Goal: Find specific page/section: Find specific page/section

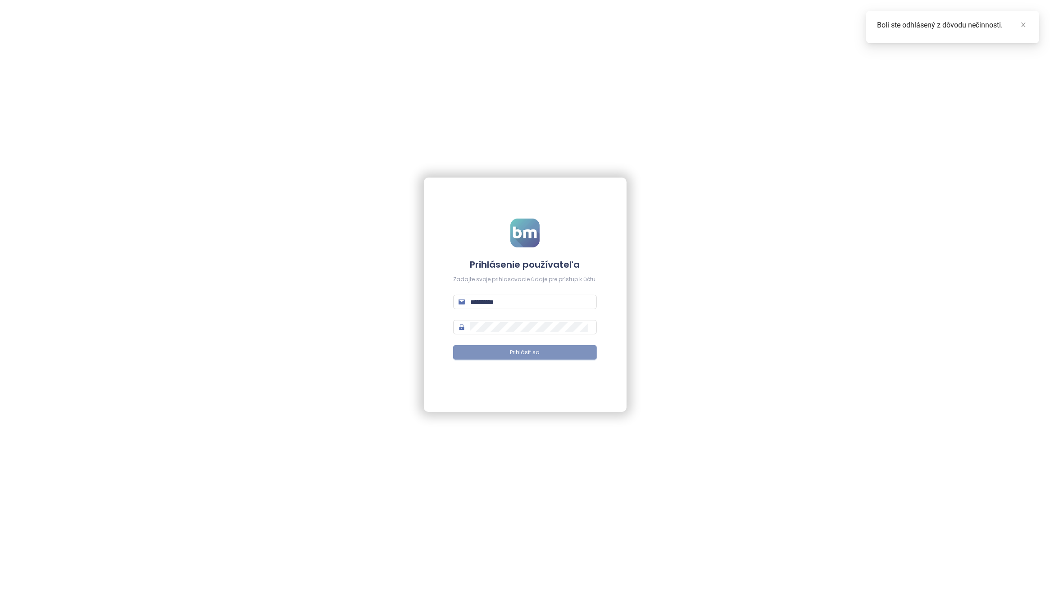
click at [544, 356] on button "Prihlásiť sa" at bounding box center [525, 352] width 144 height 14
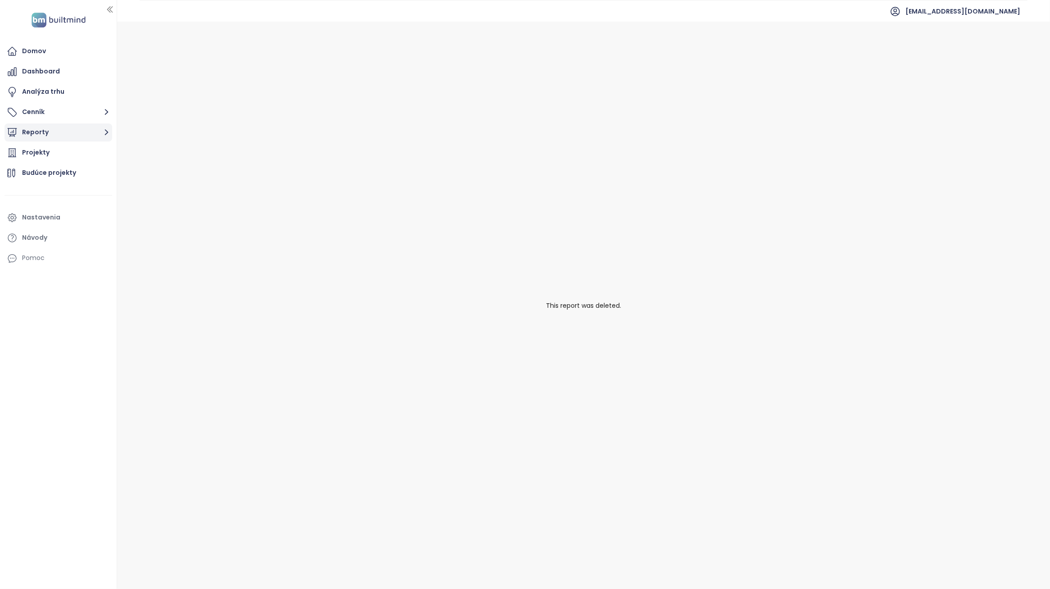
click at [55, 130] on button "Reporty" at bounding box center [59, 132] width 108 height 18
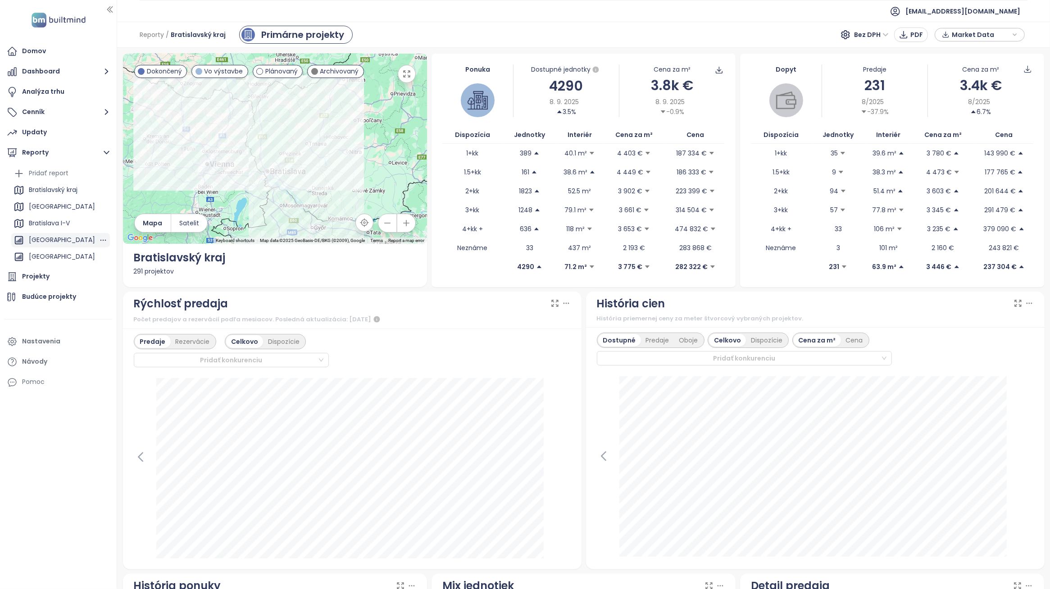
click at [62, 242] on div "BRATISLAVA CITY" at bounding box center [62, 239] width 66 height 11
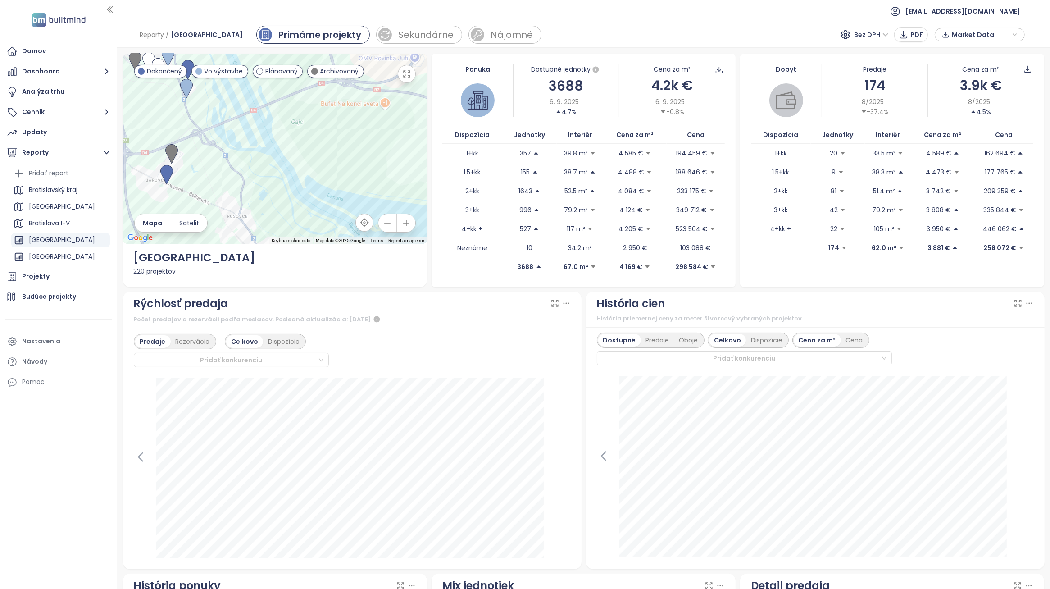
drag, startPoint x: 283, startPoint y: 150, endPoint x: 345, endPoint y: 228, distance: 100.0
click at [343, 227] on div at bounding box center [275, 149] width 304 height 190
